Goal: Navigation & Orientation: Find specific page/section

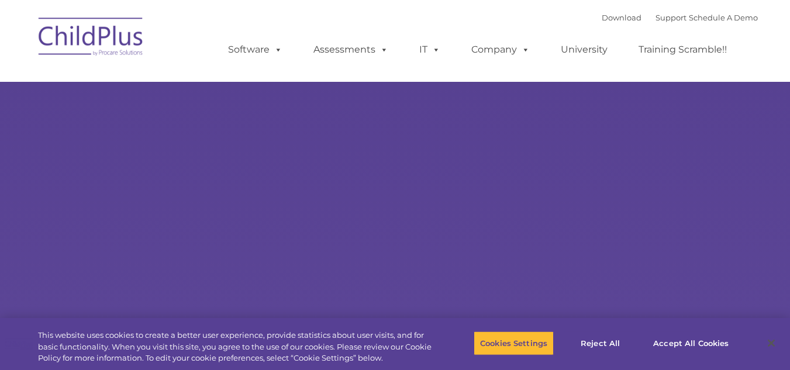
select select "MEDIUM"
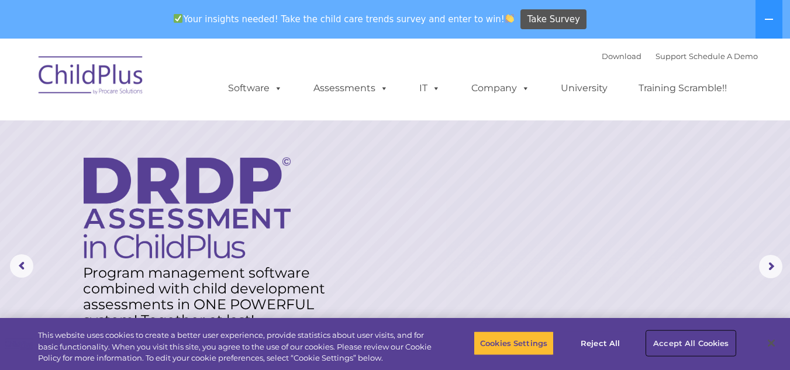
click at [686, 336] on button "Accept All Cookies" at bounding box center [691, 343] width 88 height 25
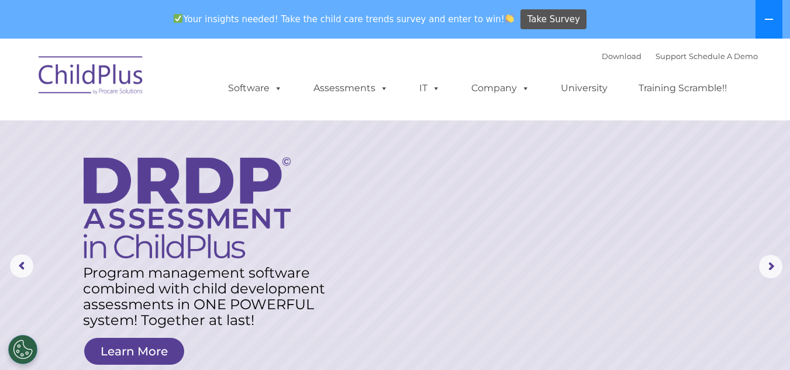
click at [770, 22] on icon at bounding box center [768, 19] width 9 height 9
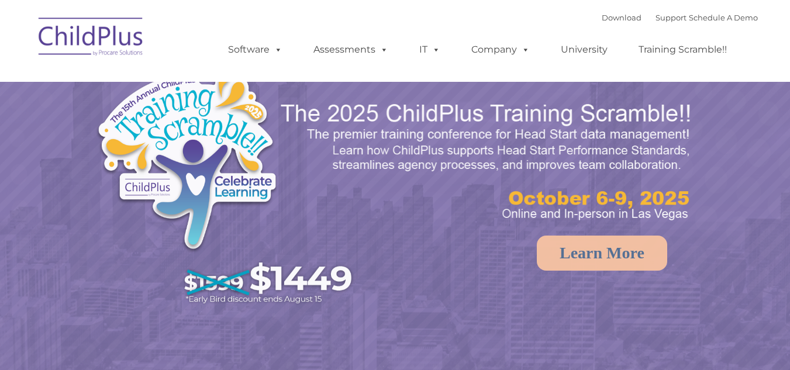
select select "MEDIUM"
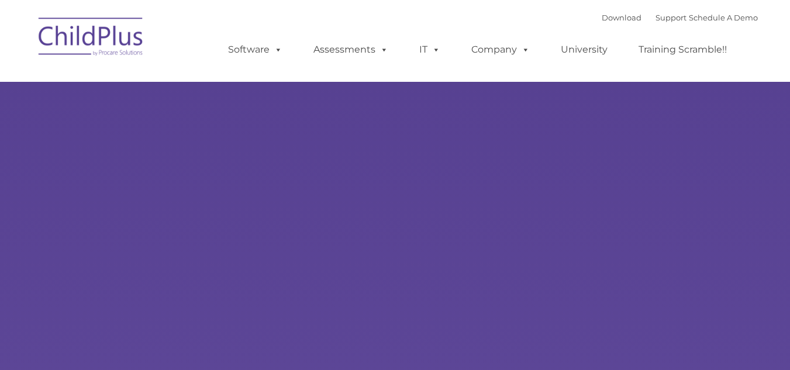
type input ""
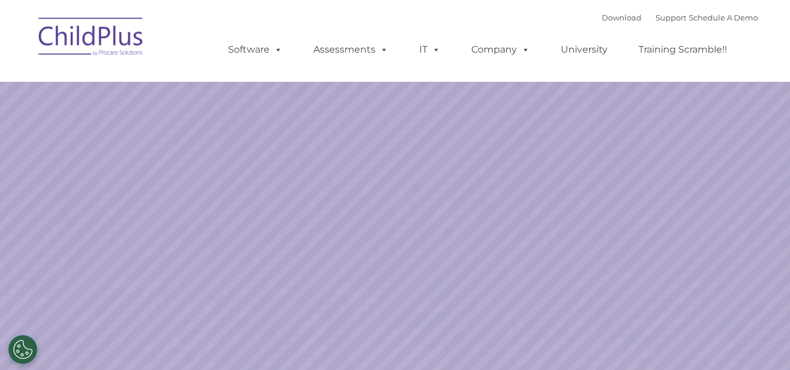
select select "MEDIUM"
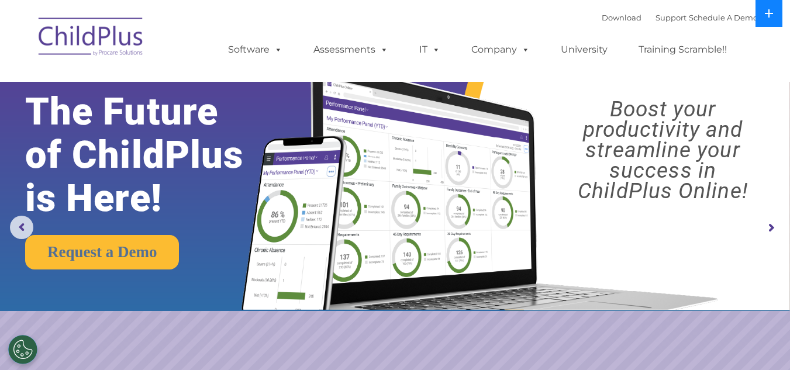
click at [780, 16] on button at bounding box center [768, 13] width 27 height 27
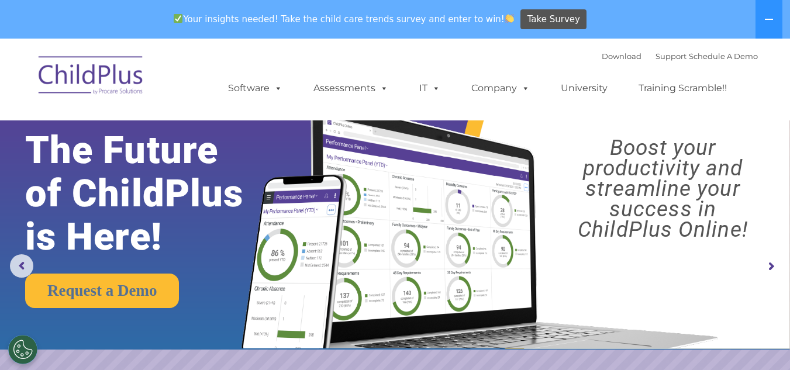
drag, startPoint x: 780, startPoint y: 16, endPoint x: 234, endPoint y: -51, distance: 550.0
click at [100, 92] on img at bounding box center [91, 77] width 117 height 58
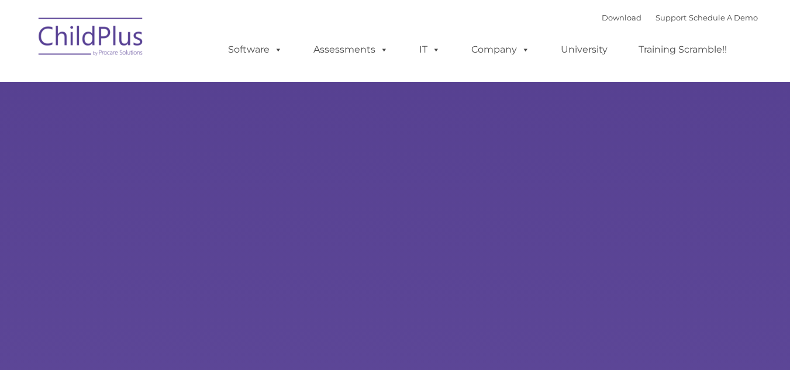
type input ""
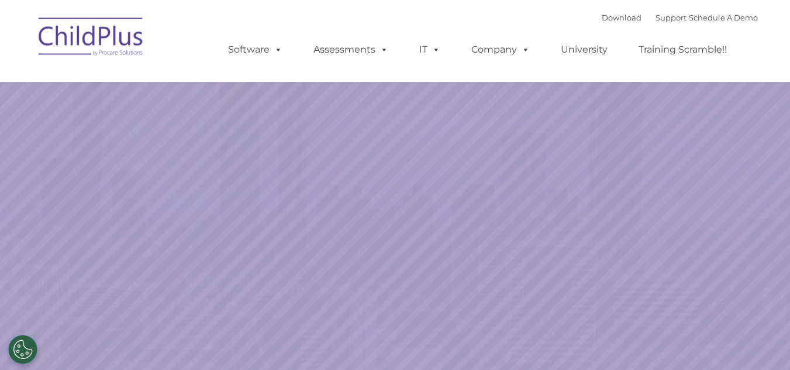
select select "MEDIUM"
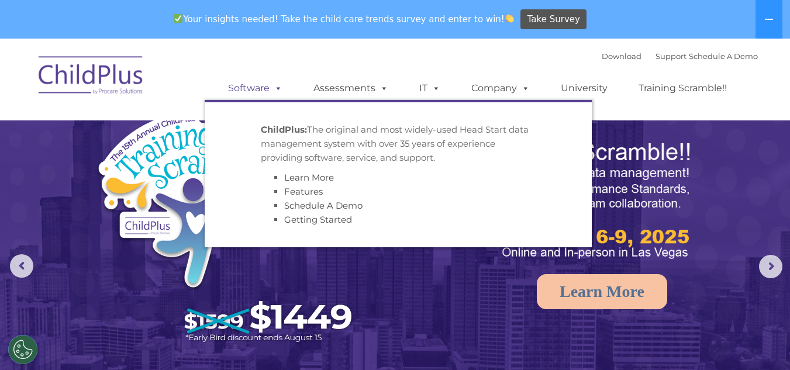
click at [278, 85] on span at bounding box center [275, 87] width 13 height 11
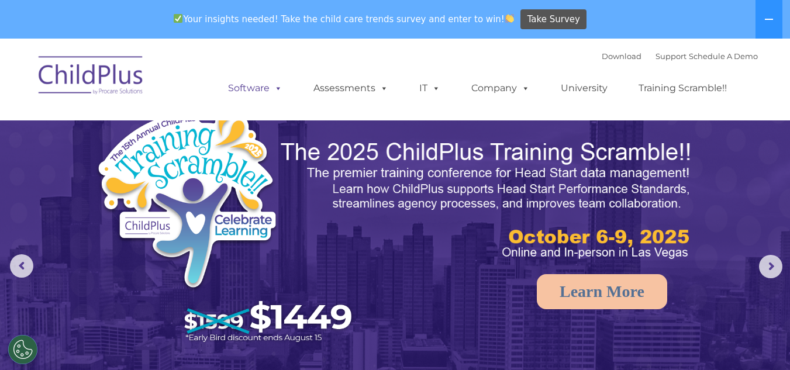
click at [278, 85] on span at bounding box center [275, 87] width 13 height 11
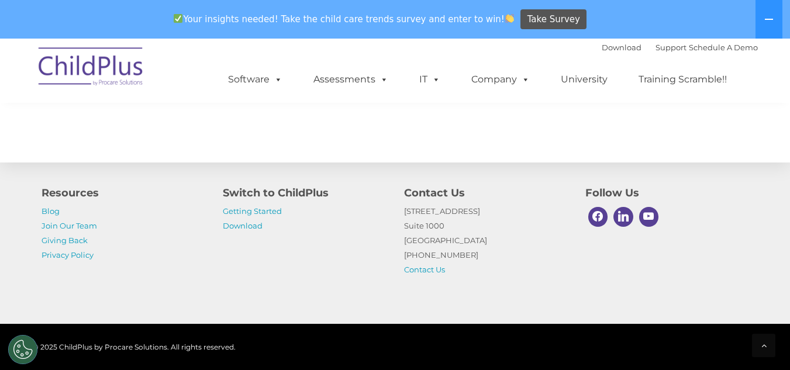
scroll to position [1355, 0]
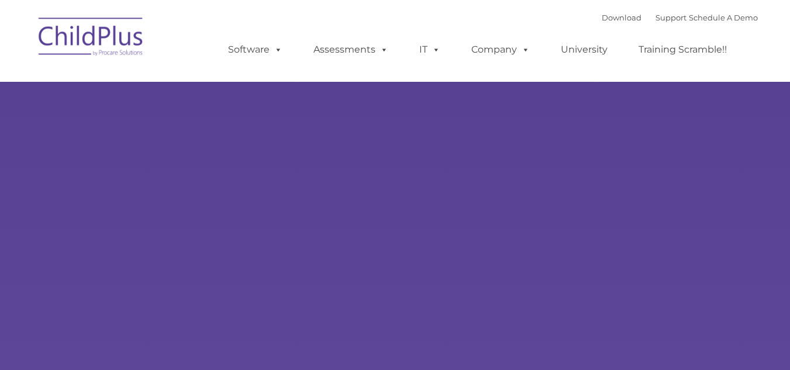
type input ""
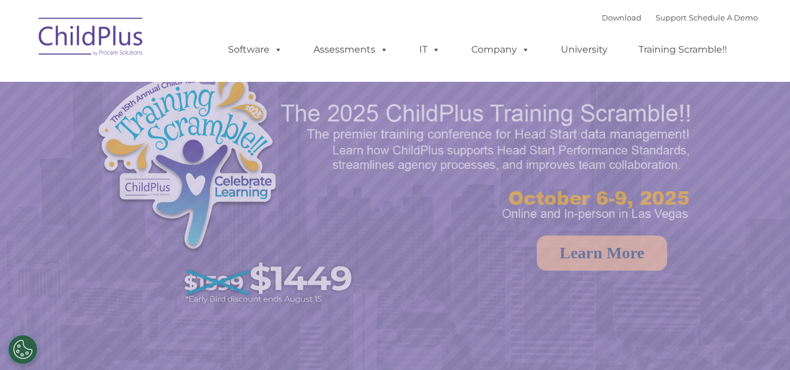
select select "MEDIUM"
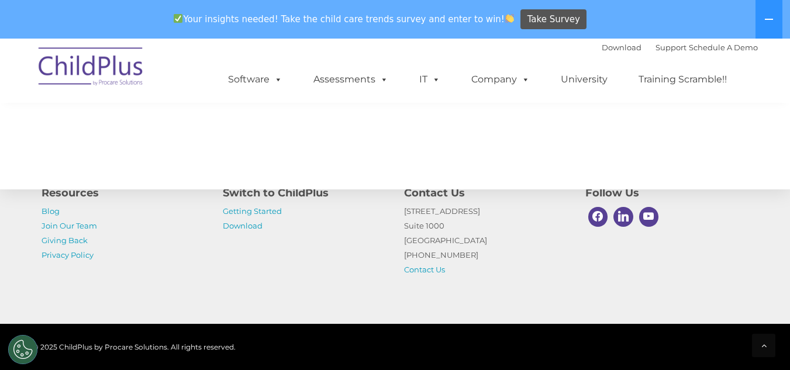
scroll to position [1412, 0]
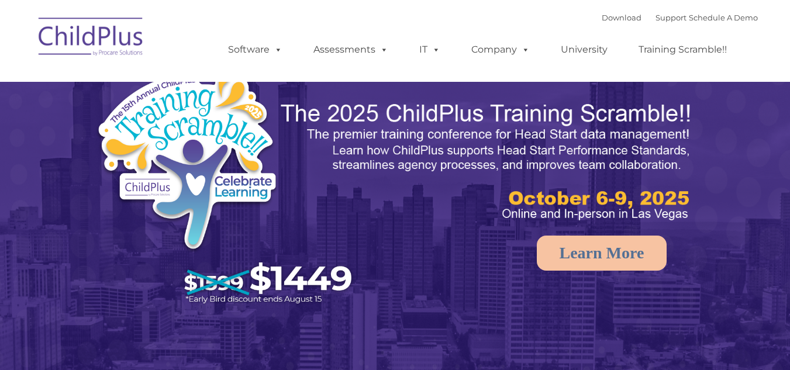
type input ""
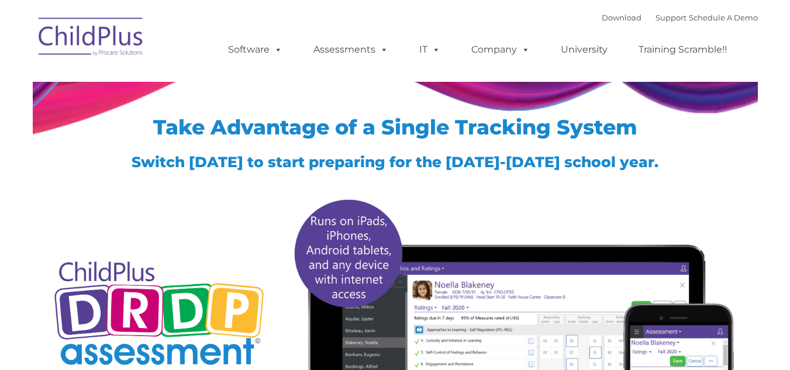
type input ""
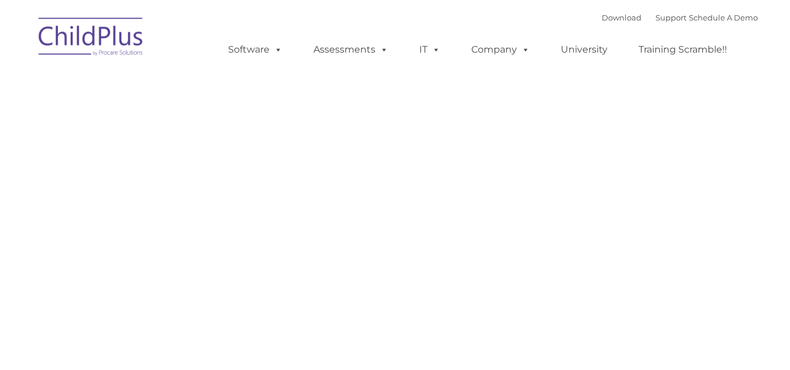
type input ""
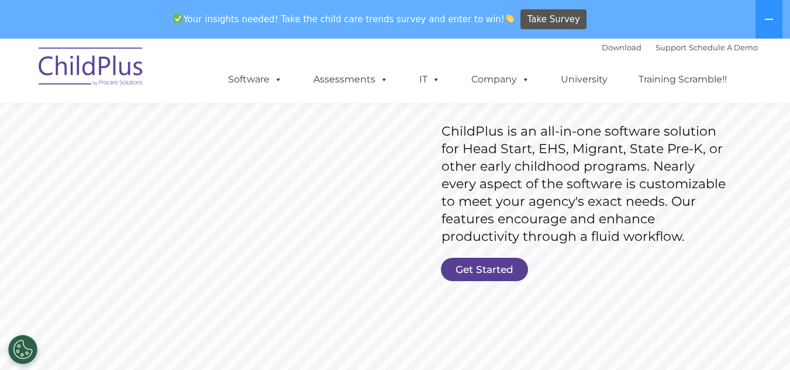
scroll to position [155, 0]
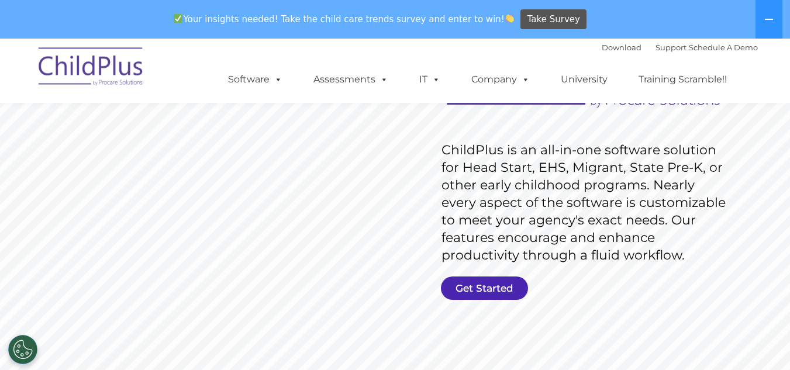
click at [473, 285] on link "Get Started" at bounding box center [484, 287] width 87 height 23
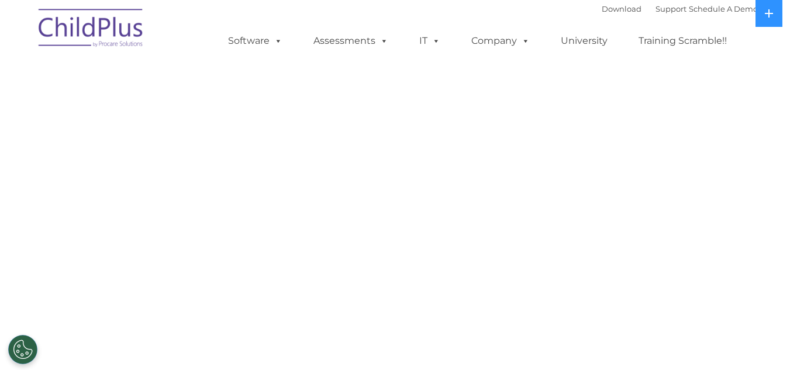
select select "MEDIUM"
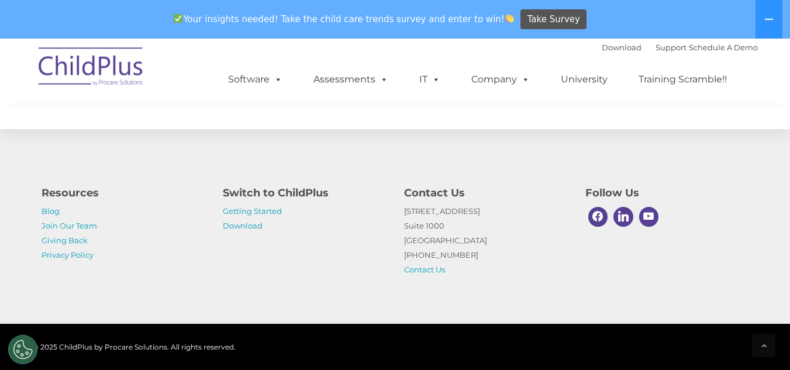
scroll to position [660, 0]
click at [265, 212] on link "Getting Started" at bounding box center [252, 210] width 59 height 9
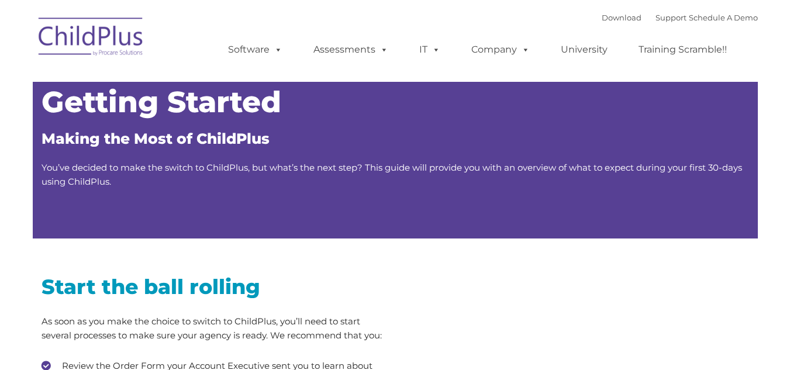
type input ""
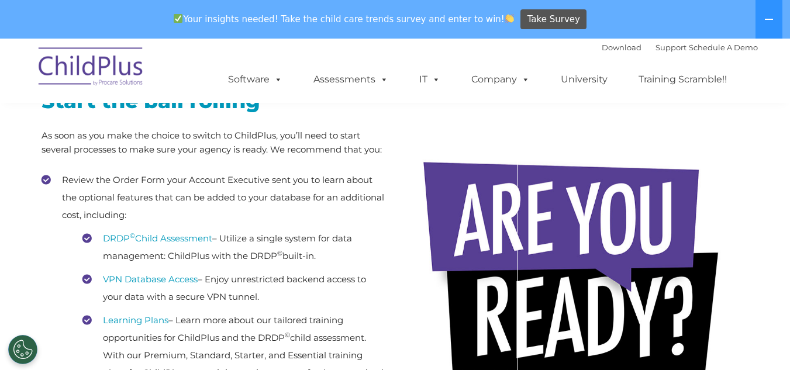
scroll to position [226, 0]
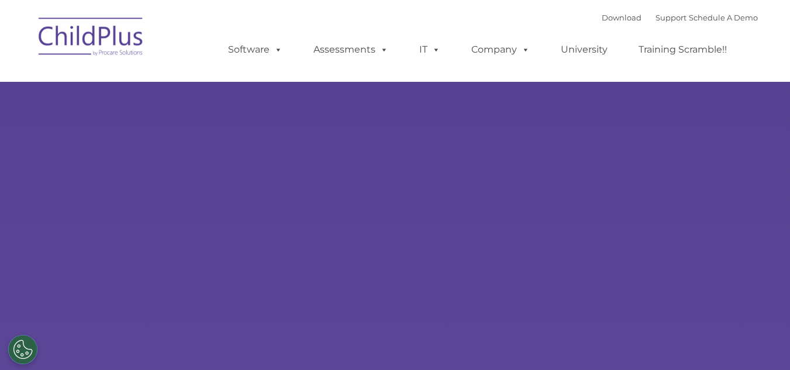
type input ""
select select "MEDIUM"
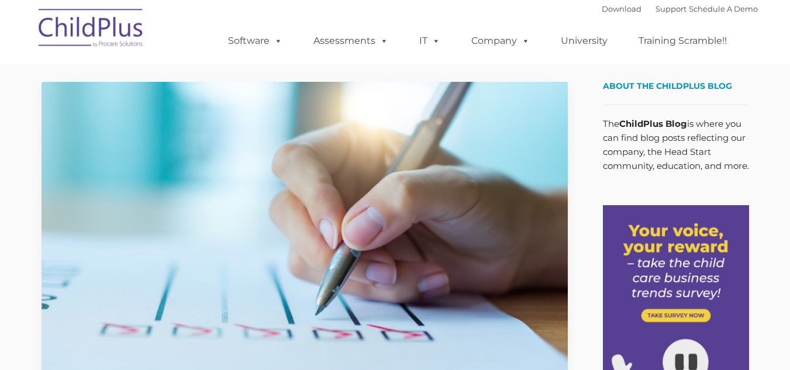
type input ""
